Goal: Transaction & Acquisition: Purchase product/service

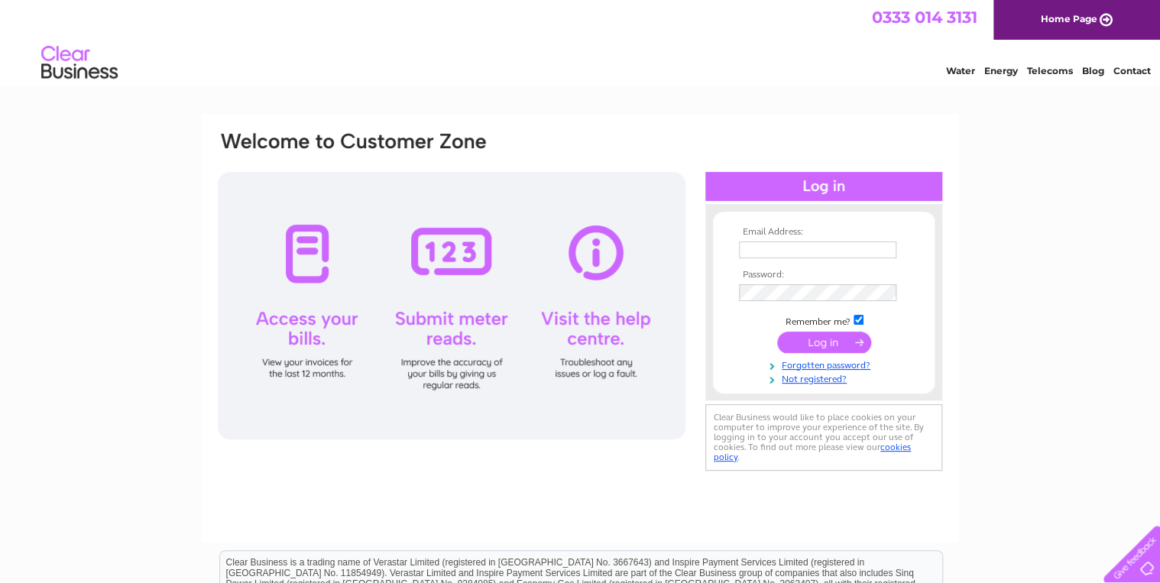
type input "oldsbosahan@aol.com"
click at [828, 337] on input "submit" at bounding box center [824, 342] width 94 height 21
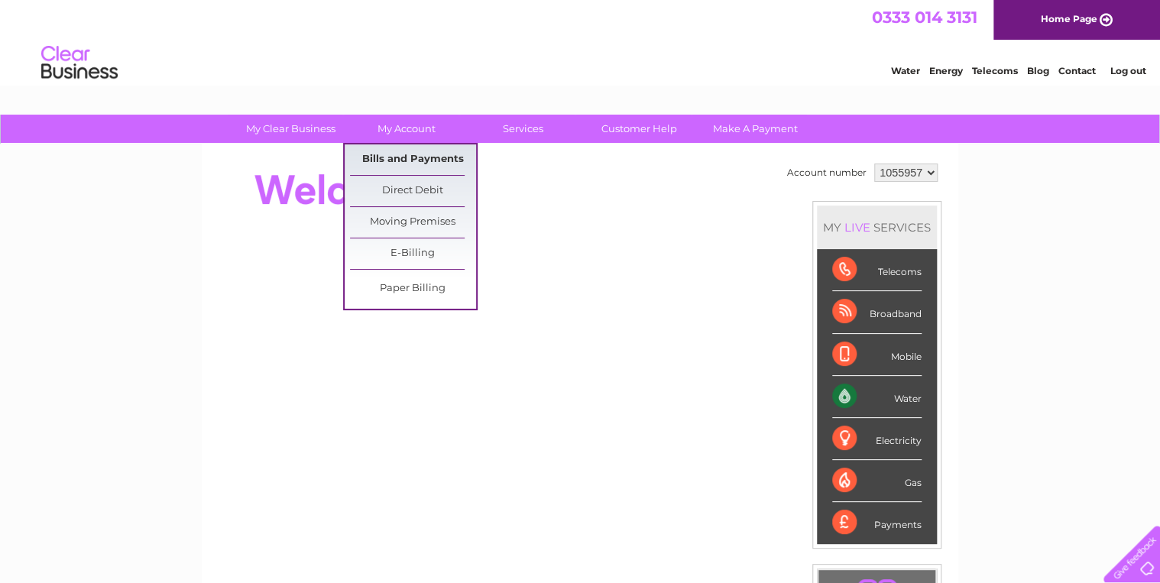
click at [407, 159] on link "Bills and Payments" at bounding box center [413, 159] width 126 height 31
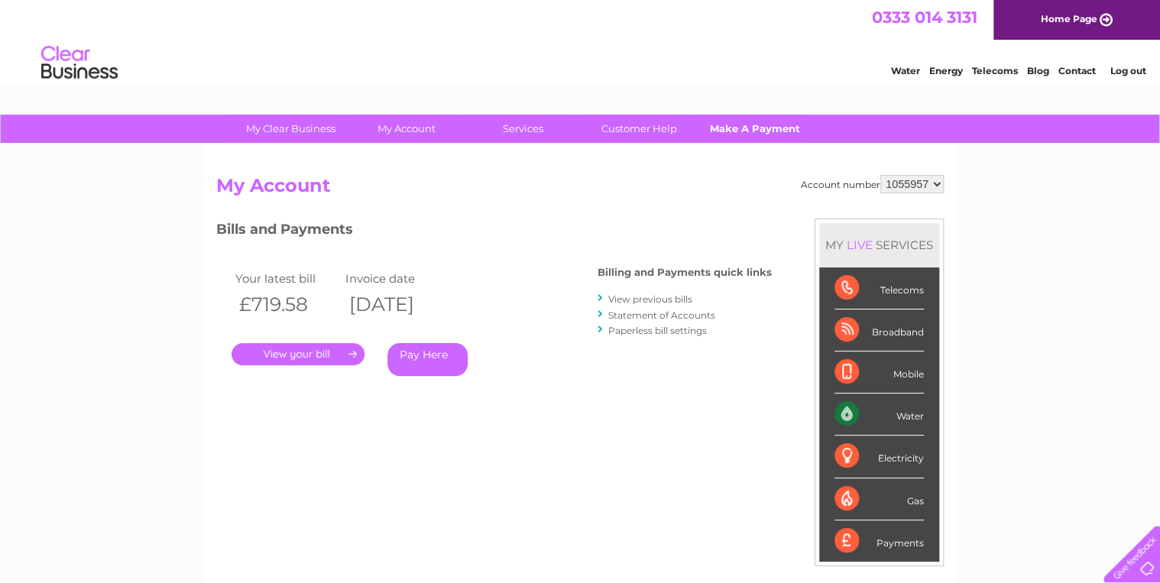
click at [767, 131] on link "Make A Payment" at bounding box center [755, 129] width 126 height 28
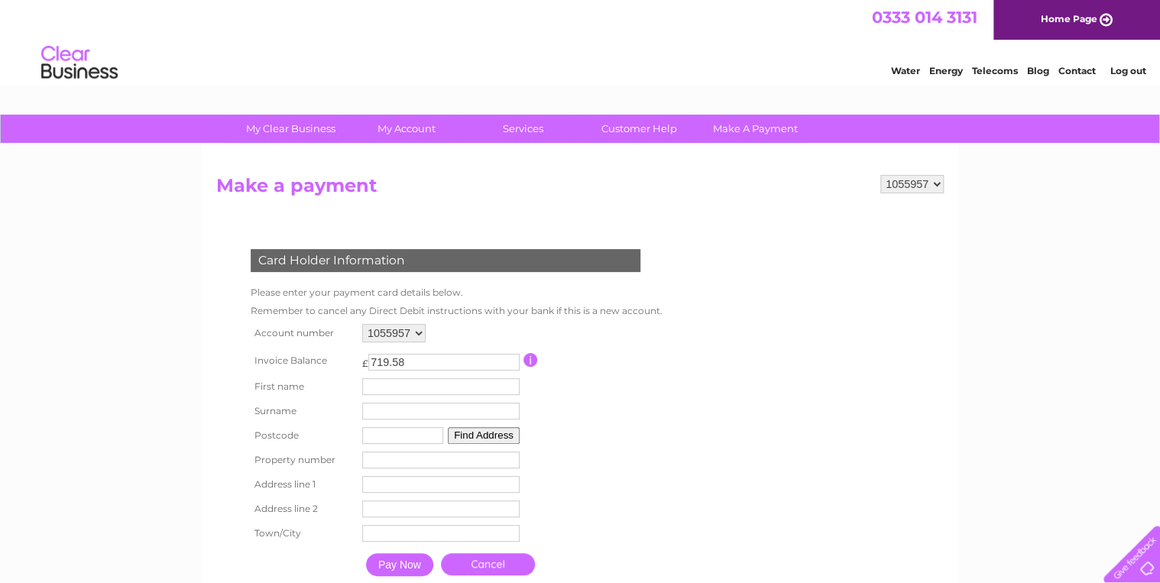
click at [404, 365] on input "719.58" at bounding box center [443, 362] width 151 height 17
type input "7"
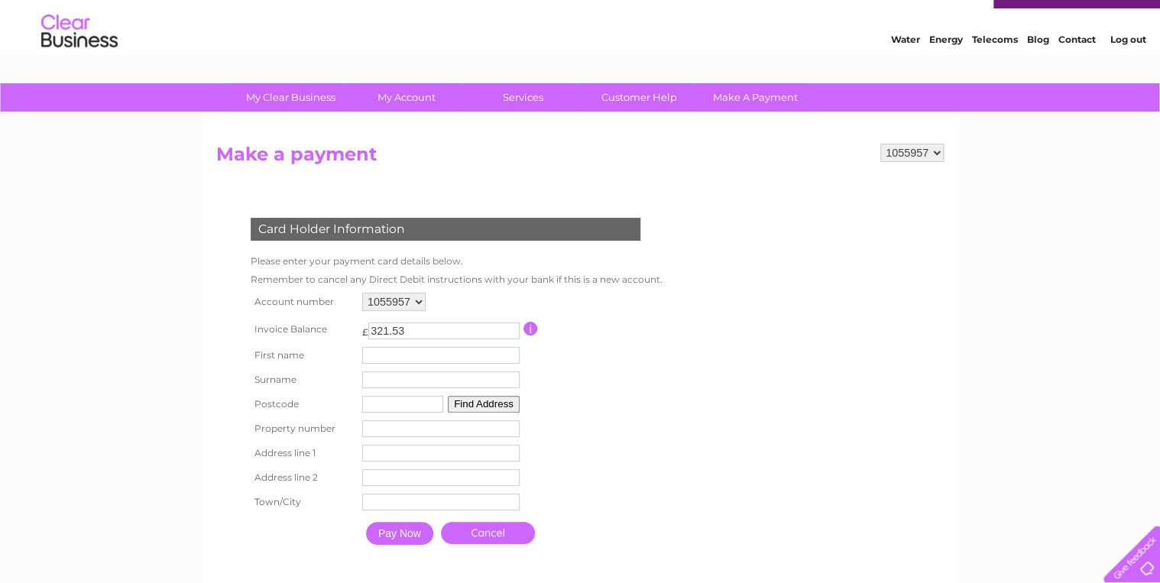
scroll to position [61, 0]
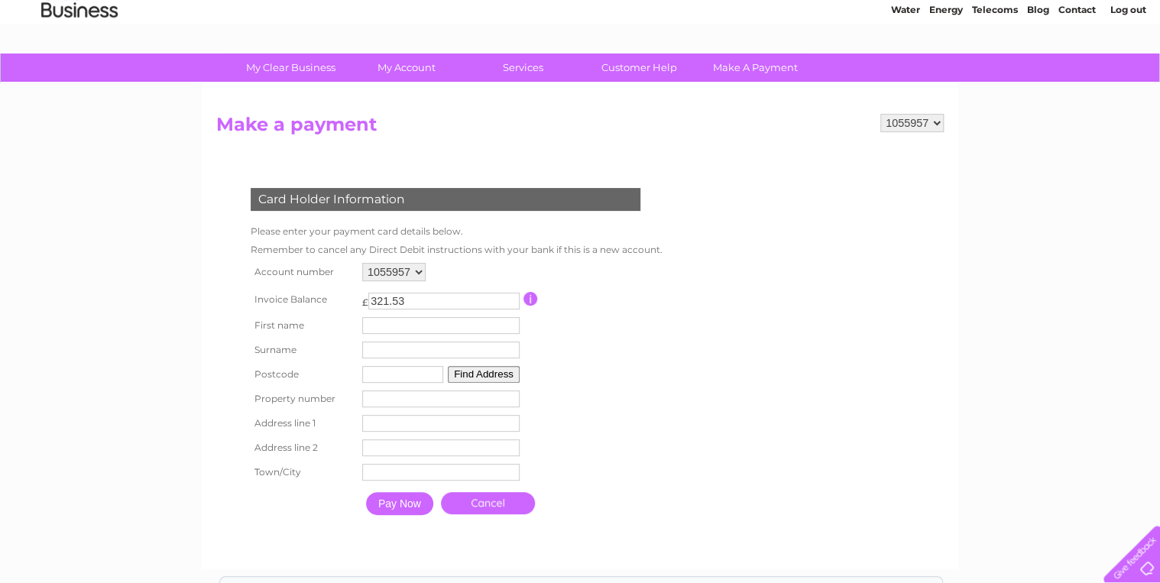
type input "321.53"
click at [379, 372] on input "text" at bounding box center [402, 374] width 81 height 17
type input "TR11 5QB"
type input "PJ & B"
type input "Olds"
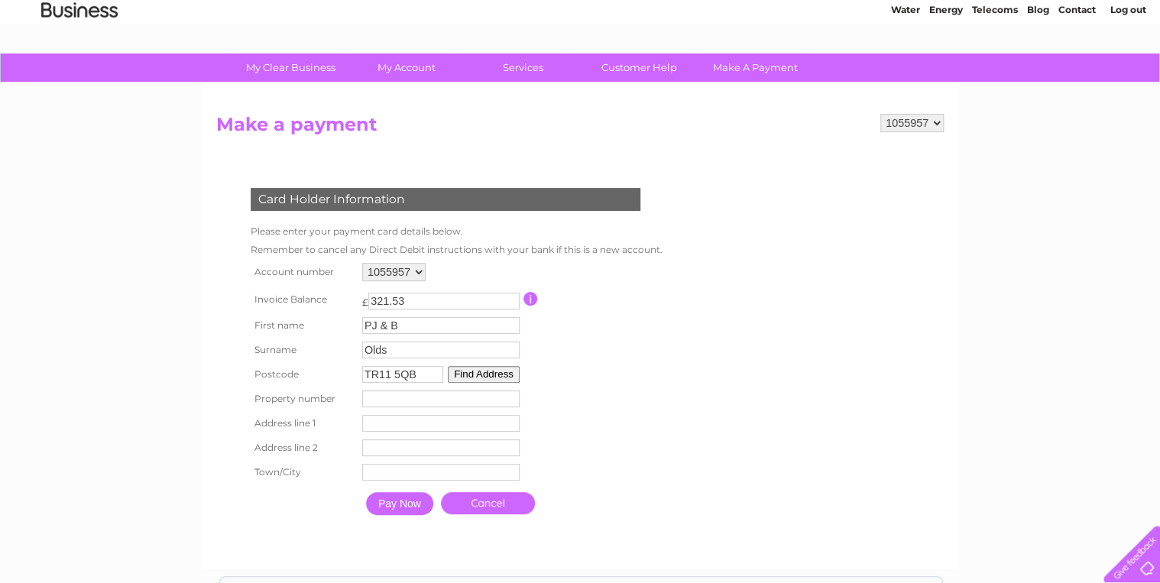
type input "Bosahan Farm, Trewardreva, Constantine, FALMOUTH, Cornwall Tr11 5QB"
type input "Falmouth Cornwall"
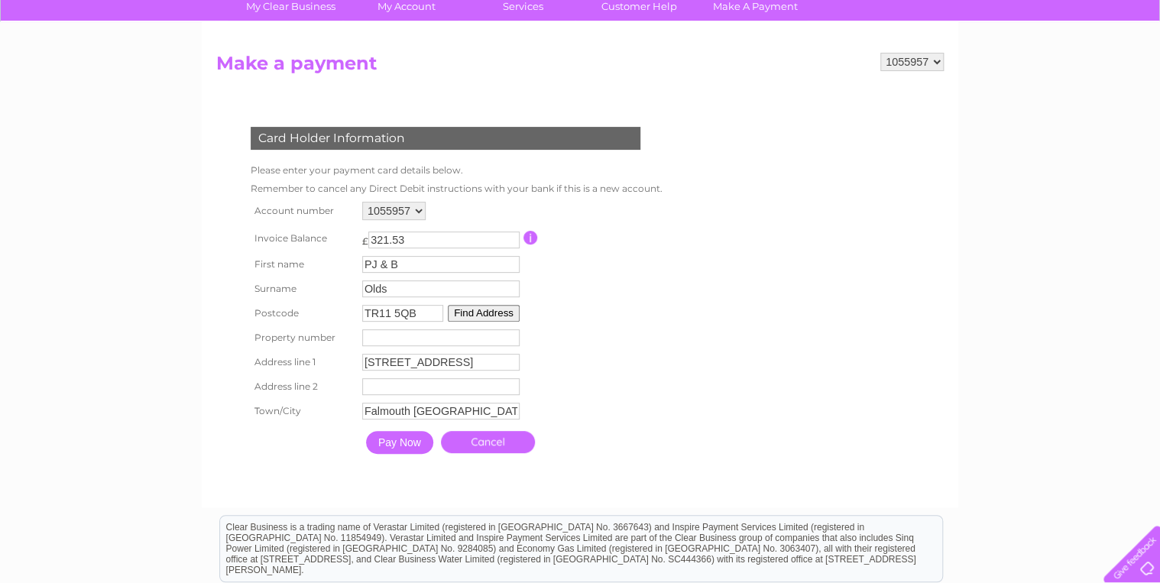
click at [404, 443] on input "Pay Now" at bounding box center [399, 442] width 67 height 23
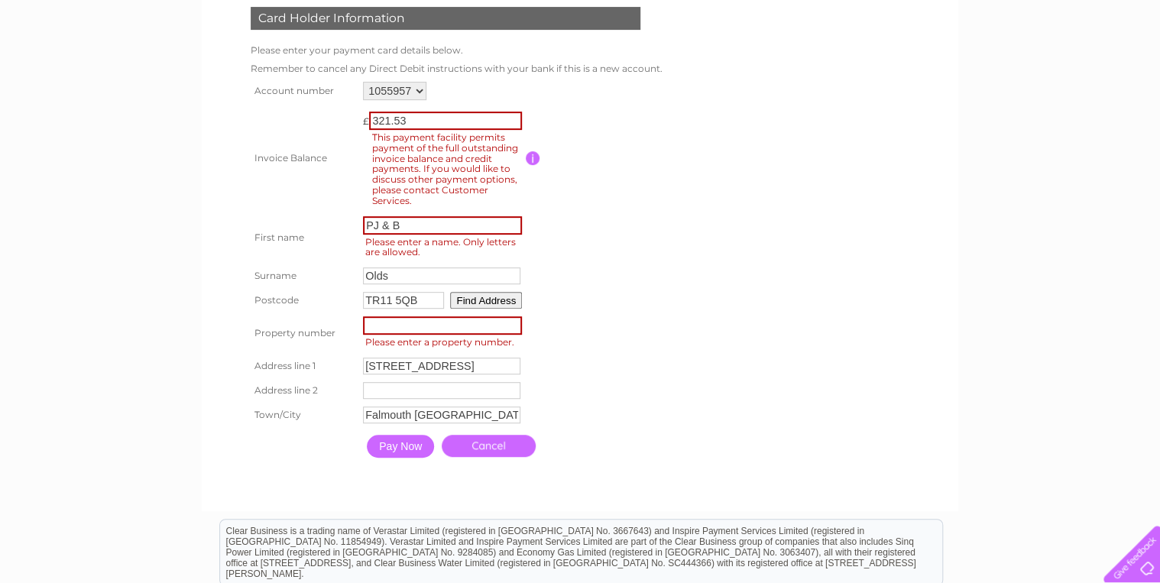
scroll to position [245, 0]
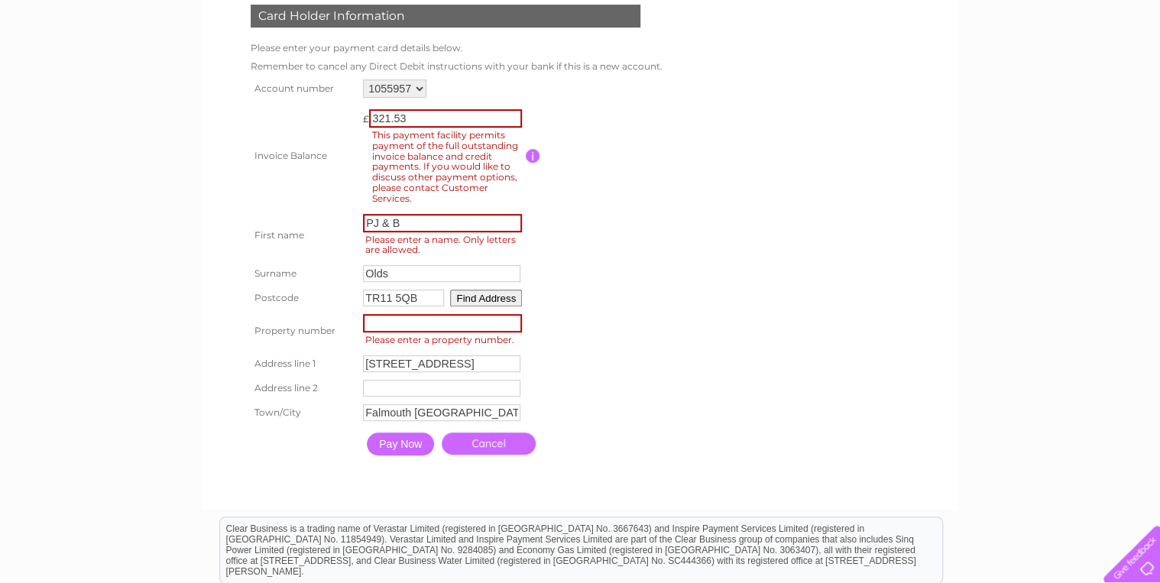
click at [500, 445] on link "Cancel" at bounding box center [489, 444] width 94 height 22
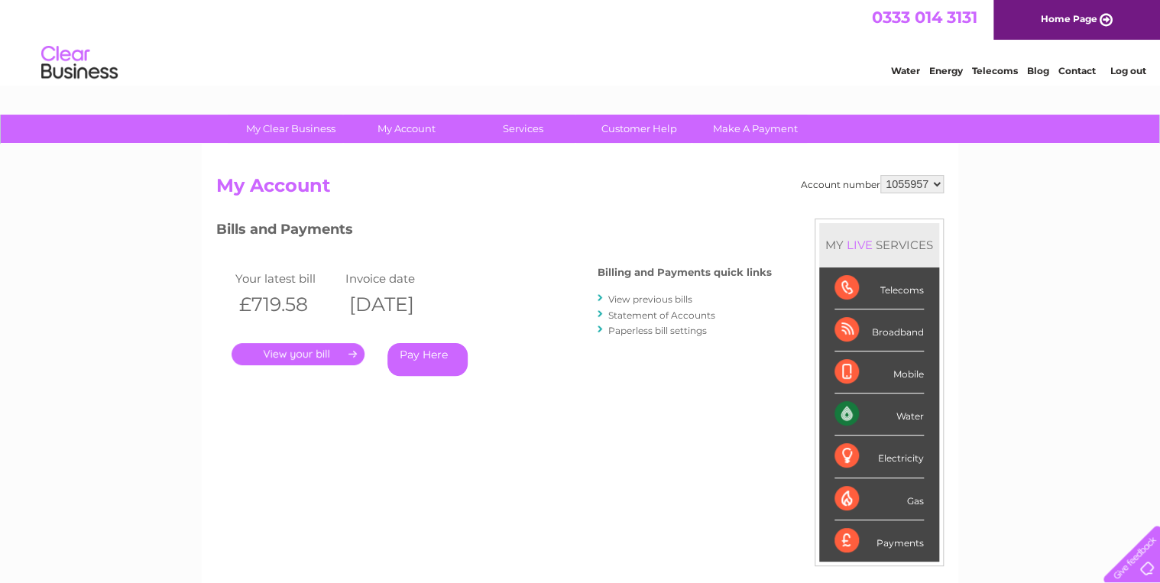
click at [1127, 66] on link "Log out" at bounding box center [1128, 70] width 36 height 11
